Goal: Check status

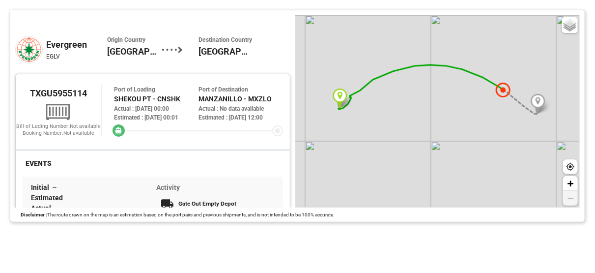
click at [564, 186] on link "+" at bounding box center [570, 183] width 15 height 15
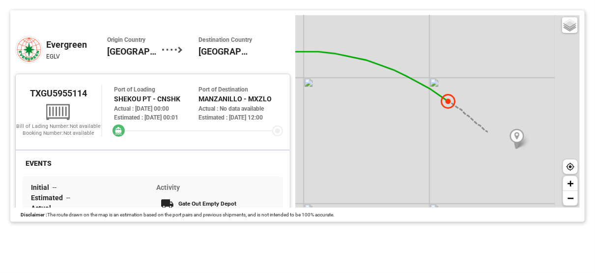
drag, startPoint x: 570, startPoint y: 84, endPoint x: 438, endPoint y: 114, distance: 134.5
click at [438, 114] on div "Basic Grayscale Streets Dark + −" at bounding box center [437, 111] width 284 height 192
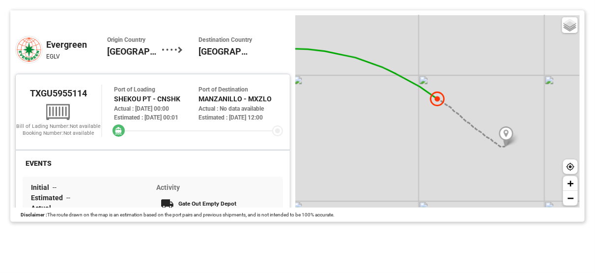
click at [202, 140] on div at bounding box center [153, 144] width 274 height 10
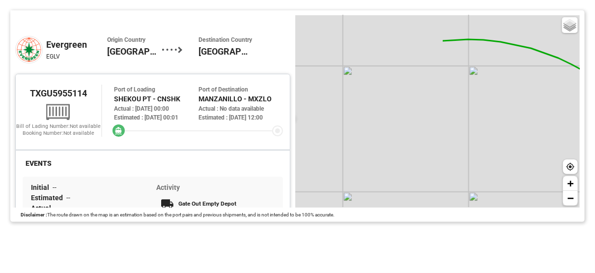
drag, startPoint x: 390, startPoint y: 130, endPoint x: 574, endPoint y: 117, distance: 185.1
click at [572, 119] on div "Basic Grayscale Streets Dark + −" at bounding box center [437, 111] width 284 height 192
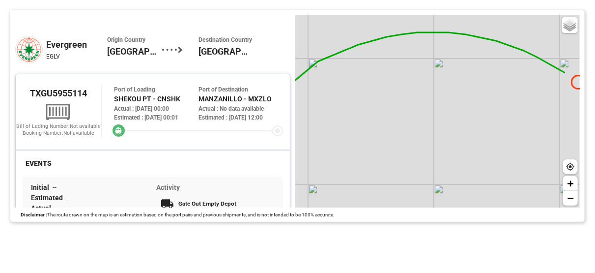
drag, startPoint x: 376, startPoint y: 126, endPoint x: 272, endPoint y: 135, distance: 104.5
click at [272, 135] on div "Tracking Map Evergreen EGLV Origin Country [GEOGRAPHIC_DATA] Destination Countr…" at bounding box center [297, 115] width 574 height 211
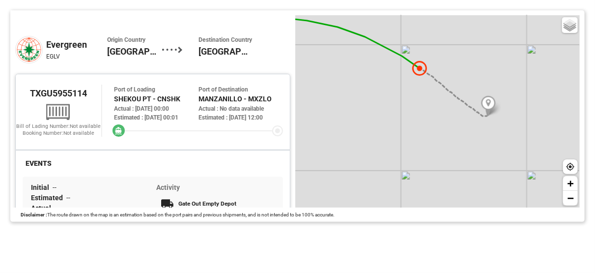
drag, startPoint x: 415, startPoint y: 130, endPoint x: 340, endPoint y: 100, distance: 80.4
click at [341, 102] on div "Basic Grayscale Streets Dark + −" at bounding box center [437, 111] width 284 height 192
